Goal: Task Accomplishment & Management: Use online tool/utility

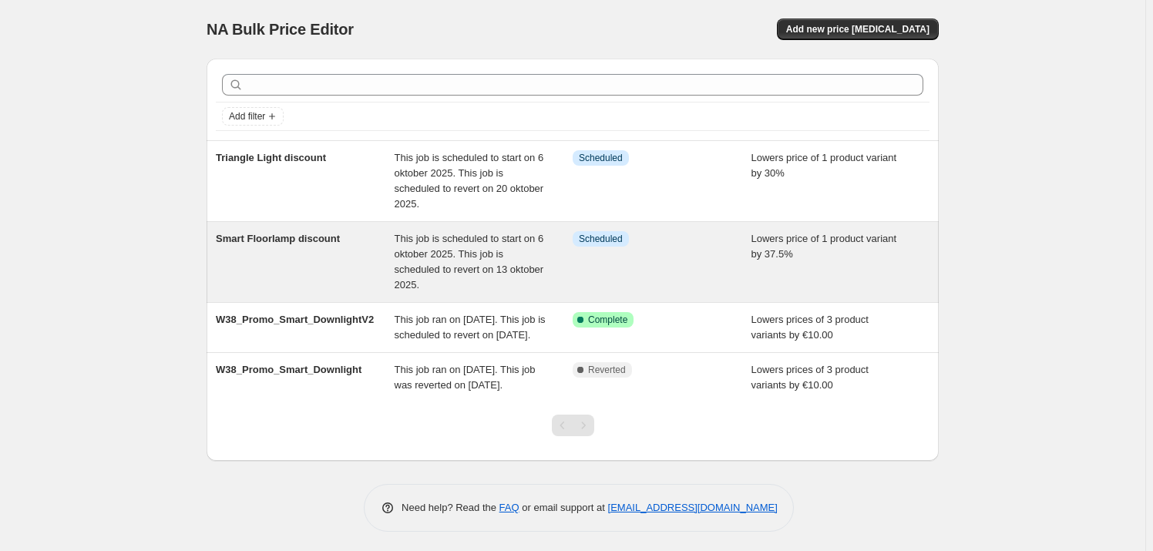
click at [316, 251] on div "Smart Floorlamp discount" at bounding box center [305, 262] width 179 height 62
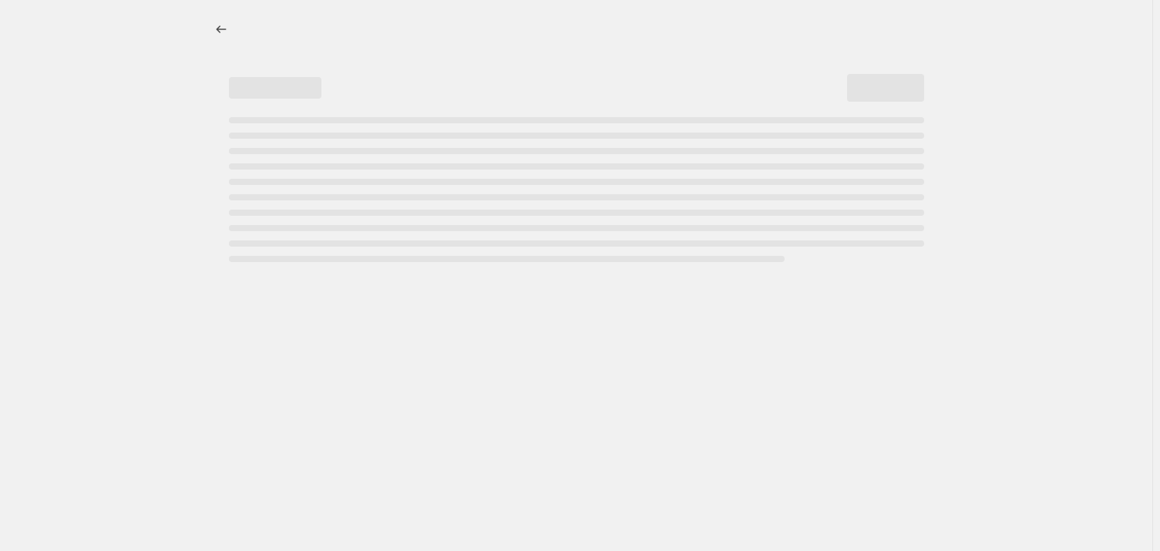
select select "percentage"
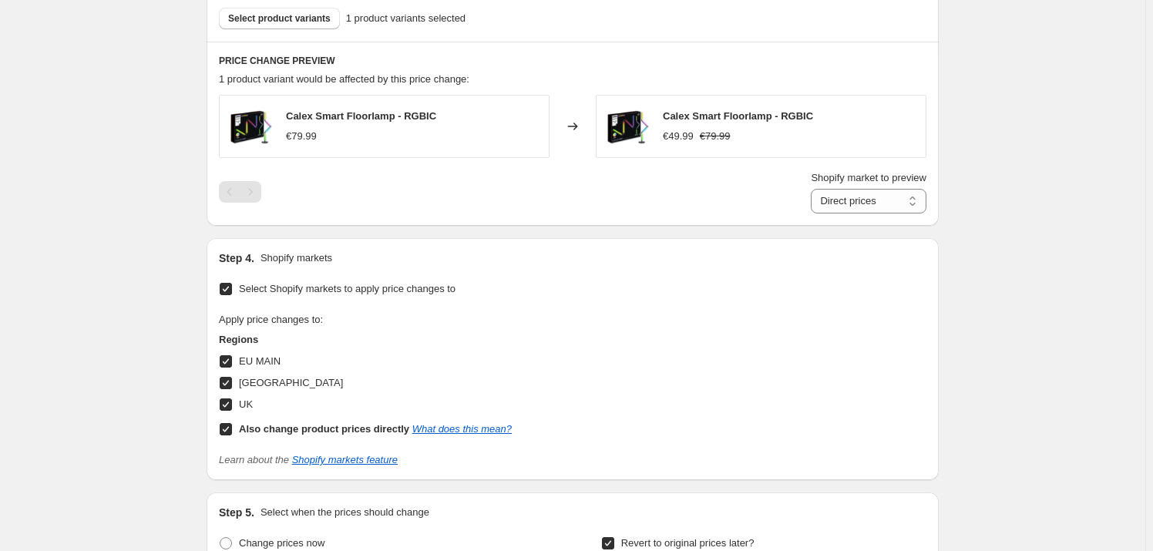
scroll to position [771, 0]
